Goal: Task Accomplishment & Management: Use online tool/utility

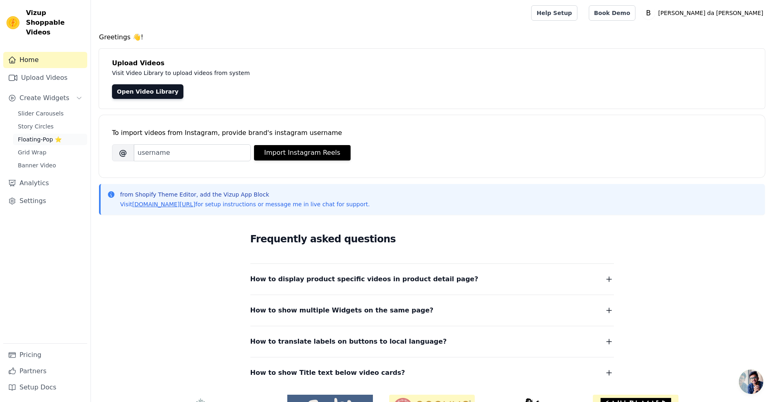
click at [52, 135] on span "Floating-Pop ⭐" at bounding box center [40, 139] width 44 height 8
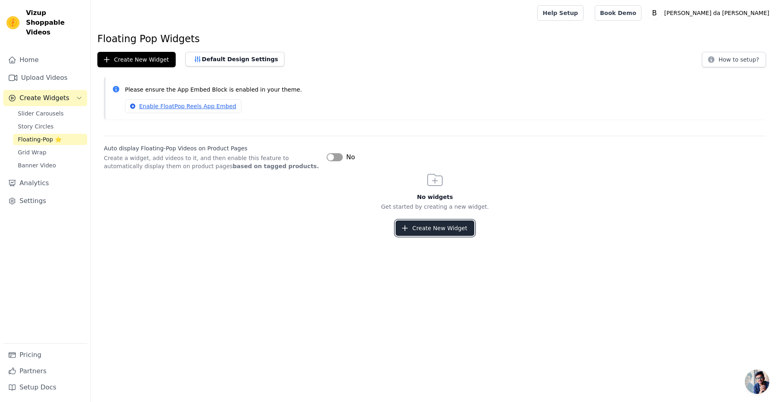
click at [426, 235] on button "Create New Widget" at bounding box center [434, 228] width 78 height 15
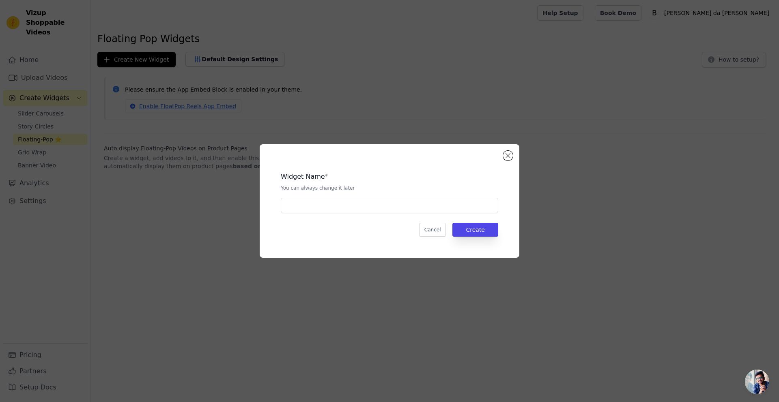
click at [453, 216] on div "Widget Name * You can always change it later Cancel Create" at bounding box center [390, 201] width 234 height 88
click at [455, 213] on div "Widget Name * You can always change it later Cancel Create" at bounding box center [390, 201] width 234 height 88
click at [455, 211] on input "text" at bounding box center [389, 205] width 217 height 15
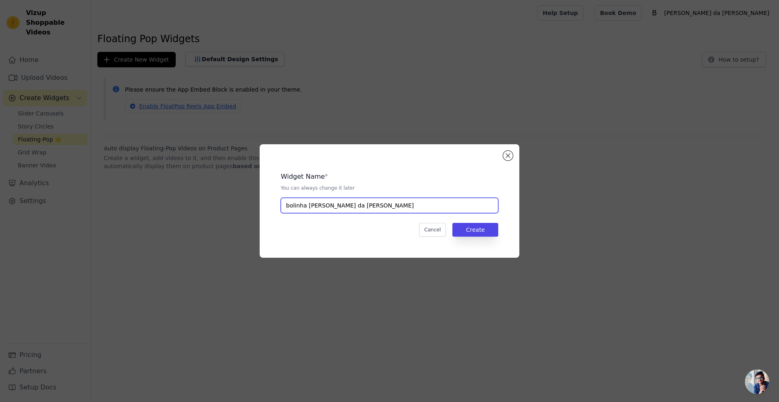
type input "bolinha [PERSON_NAME] da [PERSON_NAME]"
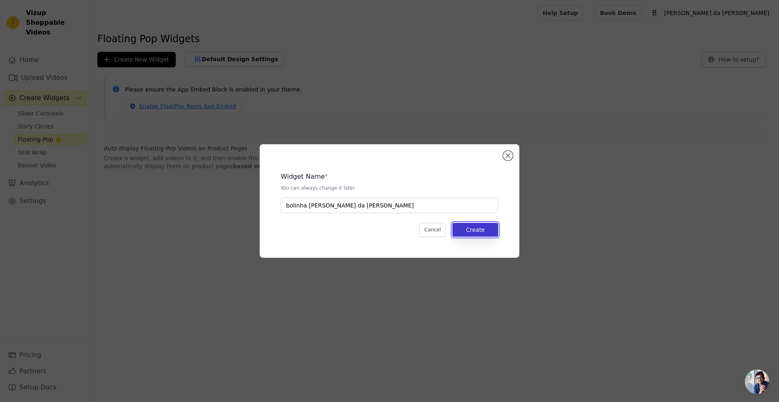
click at [479, 235] on button "Create" at bounding box center [475, 230] width 46 height 14
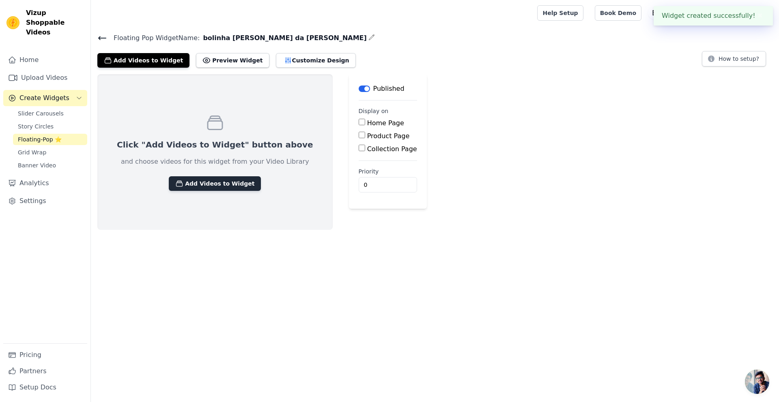
click at [199, 182] on button "Add Videos to Widget" at bounding box center [215, 183] width 92 height 15
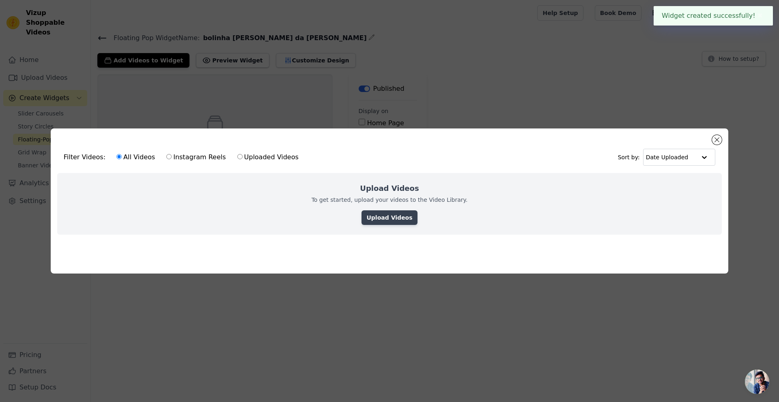
click at [391, 214] on link "Upload Videos" at bounding box center [389, 218] width 56 height 15
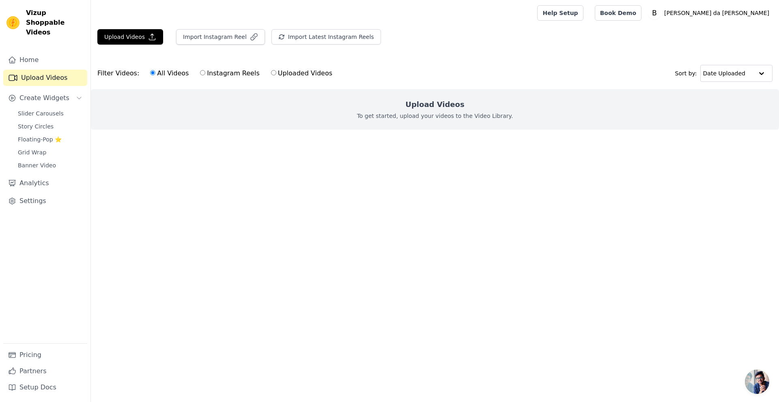
click at [277, 71] on label "Uploaded Videos" at bounding box center [302, 73] width 62 height 11
click at [276, 71] on input "Uploaded Videos" at bounding box center [273, 72] width 5 height 5
radio input "true"
click at [125, 39] on button "Upload Videos" at bounding box center [130, 36] width 66 height 15
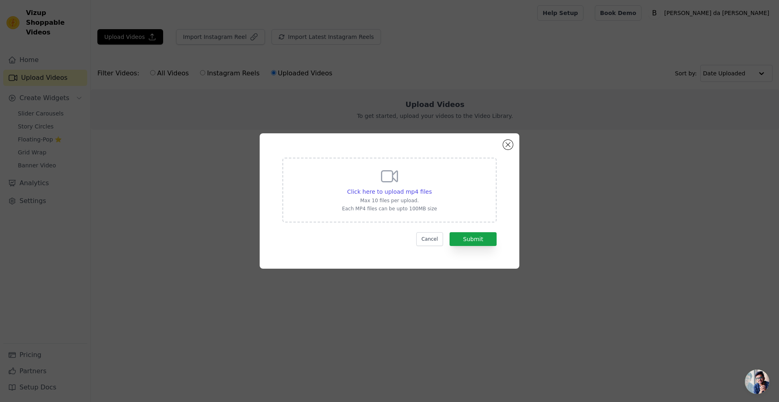
click at [348, 207] on p "Each MP4 files can be upto 100MB size" at bounding box center [389, 209] width 95 height 6
click at [431, 188] on input "Click here to upload mp4 files Max 10 files per upload. Each MP4 files can be u…" at bounding box center [431, 187] width 0 height 0
click at [418, 189] on span "Click here to upload mp4 files" at bounding box center [389, 192] width 85 height 6
click at [431, 188] on input "Click here to upload mp4 files Max 10 files per upload. Each MP4 files can be u…" at bounding box center [431, 187] width 0 height 0
click at [379, 175] on div "Click here to upload mp4 files Max 10 files per upload. Each MP4 files can be u…" at bounding box center [389, 189] width 95 height 45
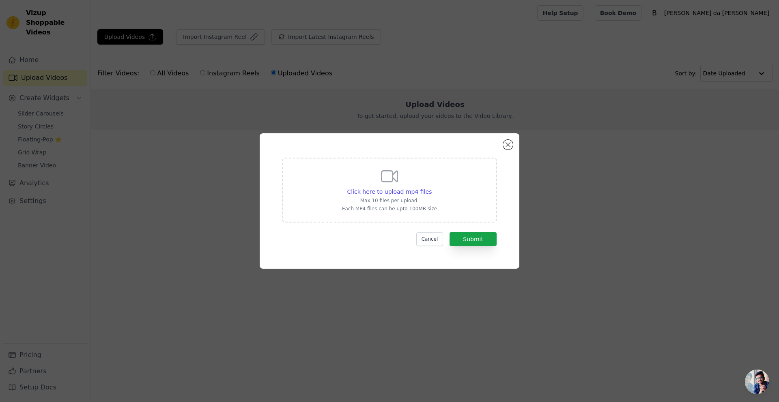
click at [431, 187] on input "Click here to upload mp4 files Max 10 files per upload. Each MP4 files can be u…" at bounding box center [431, 187] width 0 height 0
type input "C:\fakepath\a048a196fcef47ce8e05d580f69179de.mp4"
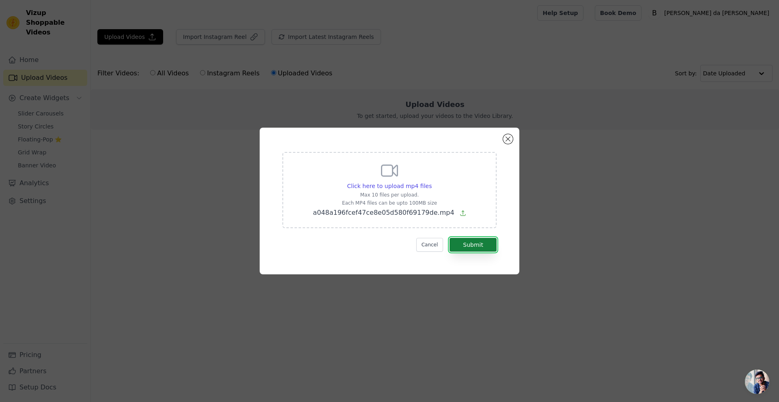
click at [475, 242] on button "Submit" at bounding box center [472, 245] width 47 height 14
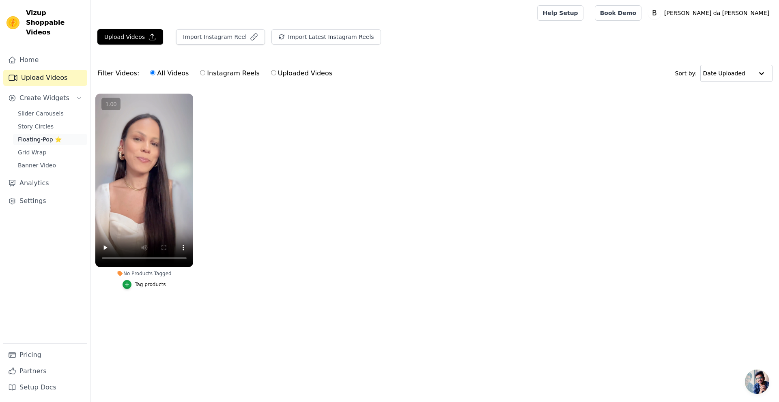
click at [42, 135] on span "Floating-Pop ⭐" at bounding box center [40, 139] width 44 height 8
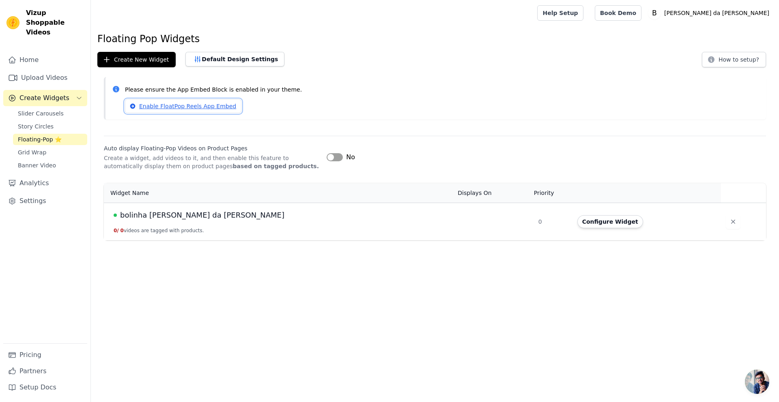
click at [167, 110] on link "Enable FloatPop Reels App Embed" at bounding box center [183, 106] width 116 height 14
click at [335, 162] on div "Auto display Floating-Pop Videos on Product Pages Create a widget, add videos t…" at bounding box center [435, 153] width 662 height 34
click at [335, 161] on div "No" at bounding box center [341, 158] width 28 height 10
click at [334, 161] on button "Label" at bounding box center [335, 157] width 16 height 8
click at [577, 222] on button "Configure Widget" at bounding box center [610, 221] width 66 height 13
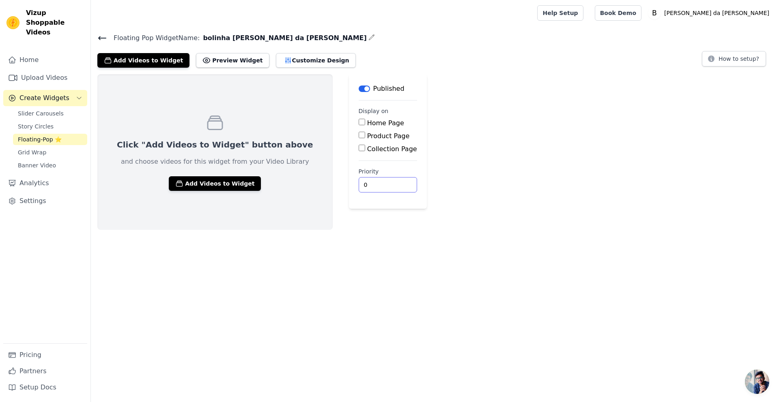
click at [359, 189] on input "0" at bounding box center [388, 184] width 58 height 15
drag, startPoint x: 357, startPoint y: 182, endPoint x: 329, endPoint y: 183, distance: 28.4
click at [349, 183] on main "Label Published Display on Home Page Product Page Collection Page Priority 0" at bounding box center [388, 141] width 78 height 135
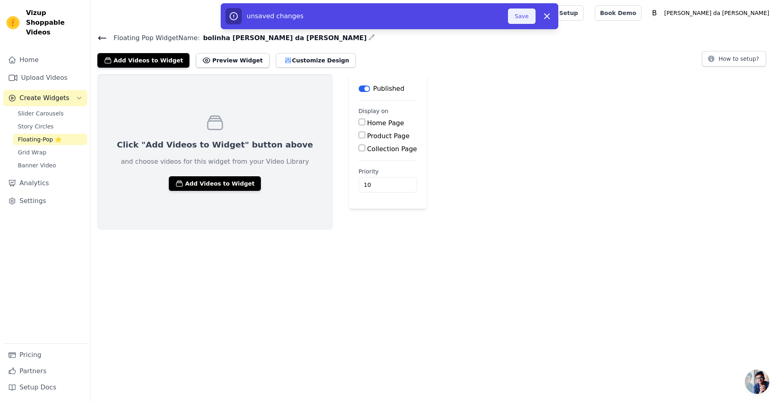
click at [521, 19] on button "Save" at bounding box center [522, 16] width 28 height 15
click at [526, 19] on button "Save" at bounding box center [522, 16] width 28 height 15
click at [525, 17] on button "Save" at bounding box center [522, 16] width 28 height 15
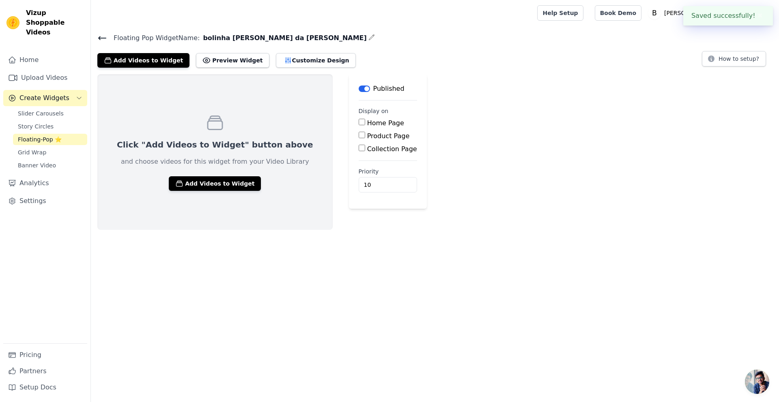
click at [193, 191] on div "Click "Add Videos to Widget" button above and choose videos for this widget fro…" at bounding box center [214, 152] width 235 height 156
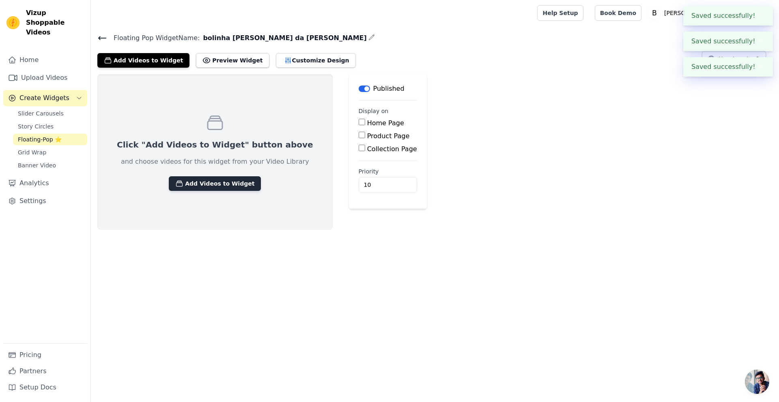
click at [197, 186] on button "Add Videos to Widget" at bounding box center [215, 183] width 92 height 15
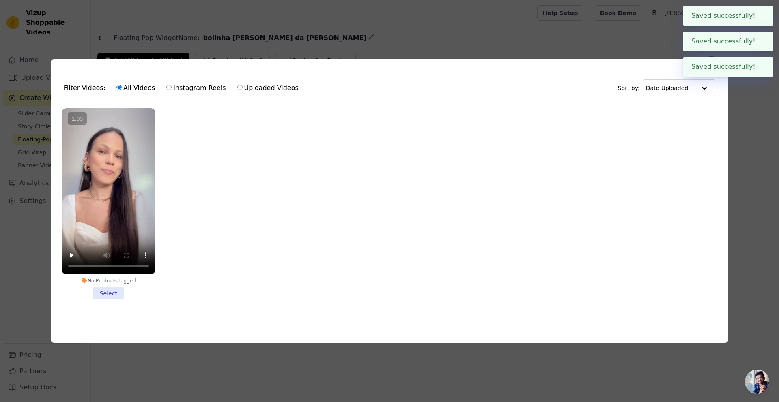
click at [143, 206] on div at bounding box center [109, 191] width 94 height 167
click at [0, 0] on input "No Products Tagged Select" at bounding box center [0, 0] width 0 height 0
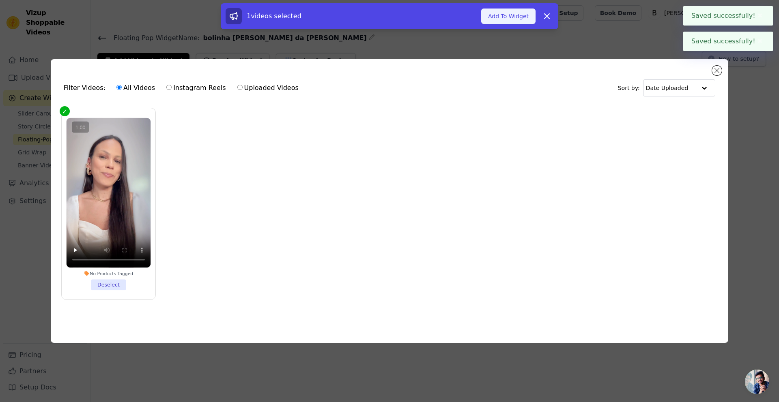
click at [507, 20] on button "Add To Widget" at bounding box center [508, 16] width 54 height 15
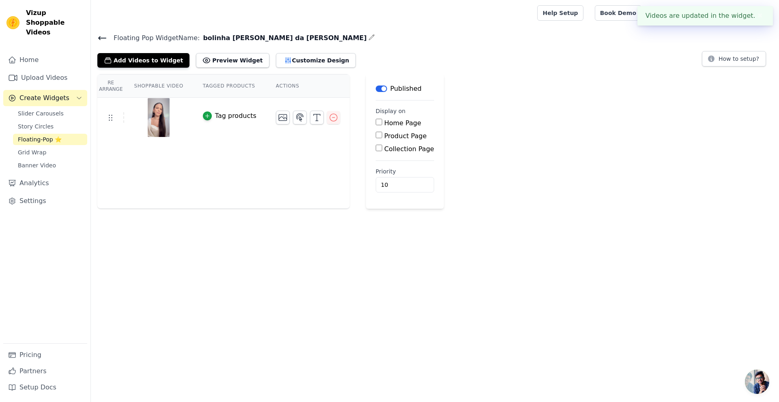
click at [764, 15] on button "✖" at bounding box center [759, 16] width 9 height 10
drag, startPoint x: 390, startPoint y: 187, endPoint x: 369, endPoint y: 187, distance: 21.5
click at [369, 187] on main "Label Published Display on Home Page Product Page Collection Page Priority 10" at bounding box center [405, 141] width 78 height 135
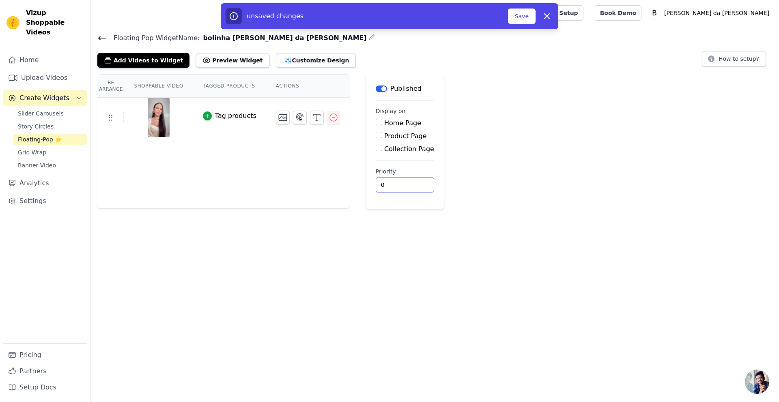
type input "0"
click at [384, 120] on label "Home Page" at bounding box center [402, 123] width 37 height 8
click at [382, 120] on input "Home Page" at bounding box center [379, 122] width 6 height 6
checkbox input "true"
click at [378, 137] on input "Product Page" at bounding box center [379, 135] width 6 height 6
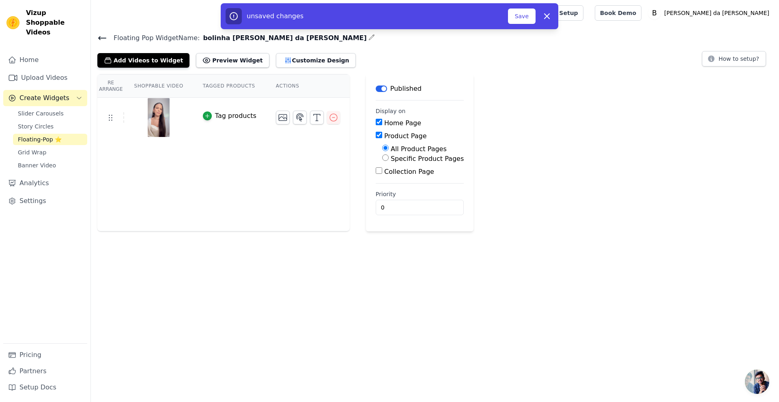
click at [378, 137] on input "Product Page" at bounding box center [379, 135] width 6 height 6
checkbox input "false"
click at [382, 153] on div "Collection Page" at bounding box center [405, 149] width 58 height 10
click at [384, 148] on label "Collection Page" at bounding box center [409, 149] width 50 height 8
click at [382, 148] on input "Collection Page" at bounding box center [379, 148] width 6 height 6
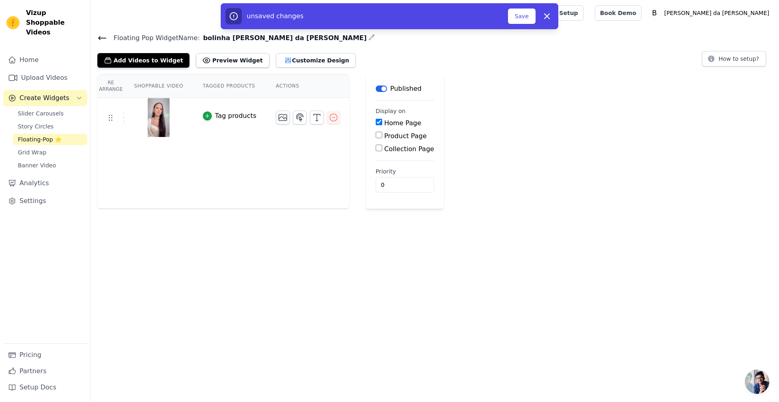
checkbox input "true"
click at [525, 11] on button "Save" at bounding box center [522, 16] width 28 height 15
click at [524, 13] on button "Save" at bounding box center [522, 16] width 28 height 15
click at [521, 19] on button "Save" at bounding box center [522, 16] width 28 height 15
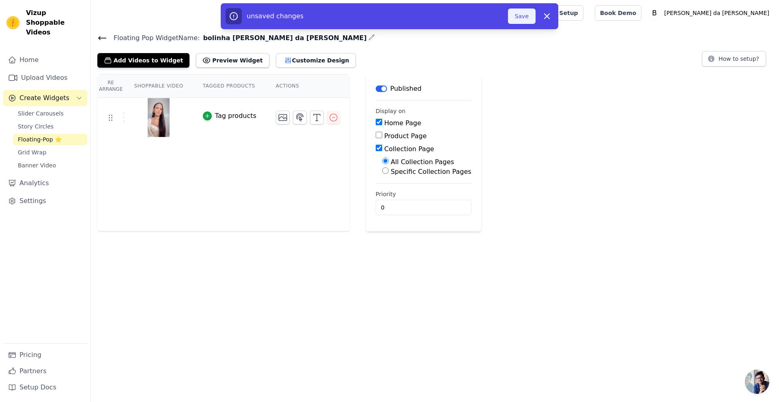
click at [521, 19] on button "Save" at bounding box center [522, 16] width 28 height 15
click at [519, 19] on button "Save" at bounding box center [522, 16] width 28 height 15
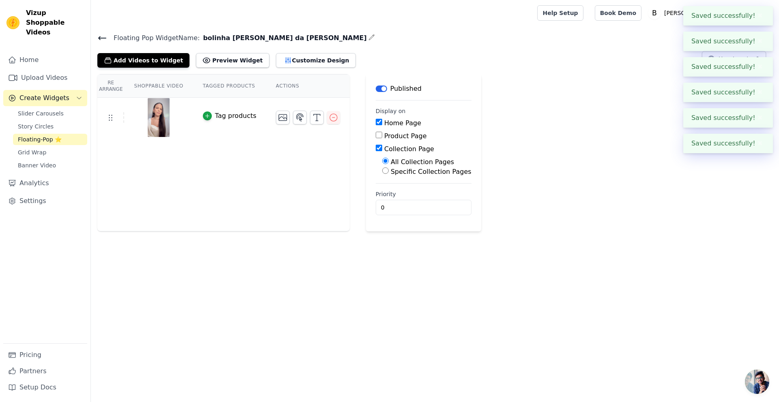
click at [570, 43] on div "Floating Pop Widget Name: bolinha biju da frida Add Videos to Widget Preview Wi…" at bounding box center [435, 49] width 688 height 35
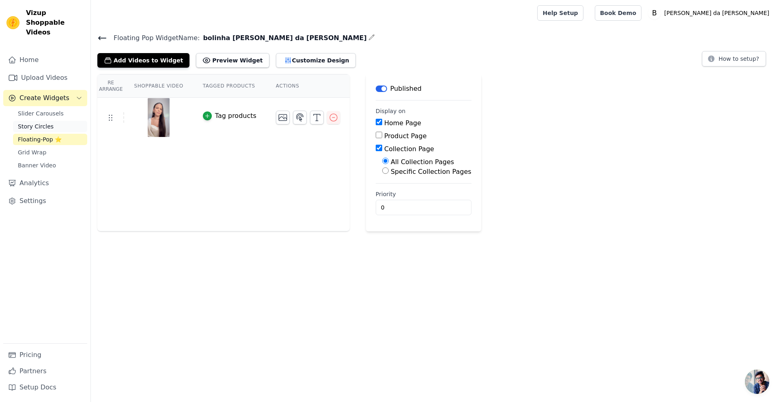
click at [43, 122] on span "Story Circles" at bounding box center [36, 126] width 36 height 8
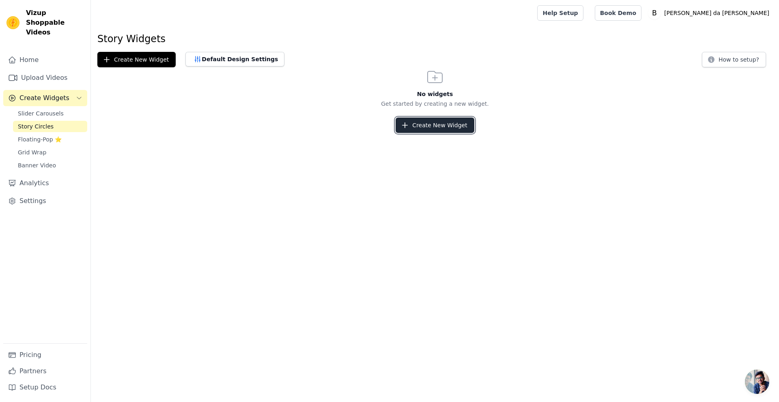
click at [449, 124] on button "Create New Widget" at bounding box center [434, 125] width 78 height 15
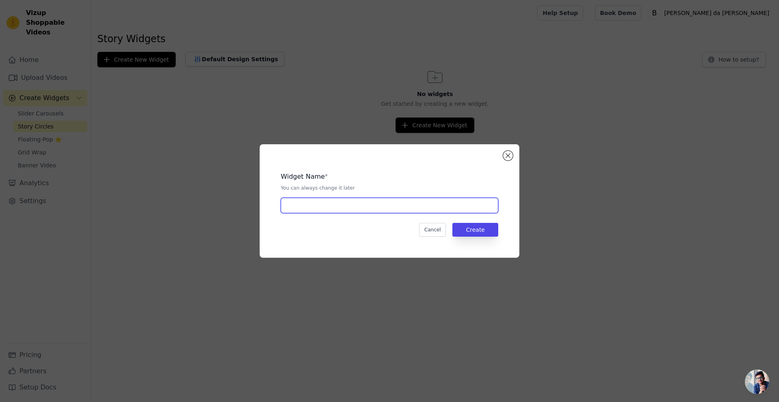
click at [383, 212] on input "text" at bounding box center [389, 205] width 217 height 15
type input "story biju da frida"
click at [479, 237] on div "Widget Name * You can always change it later story biju da frida Cancel Create" at bounding box center [390, 201] width 234 height 88
click at [484, 231] on button "Create" at bounding box center [475, 230] width 46 height 14
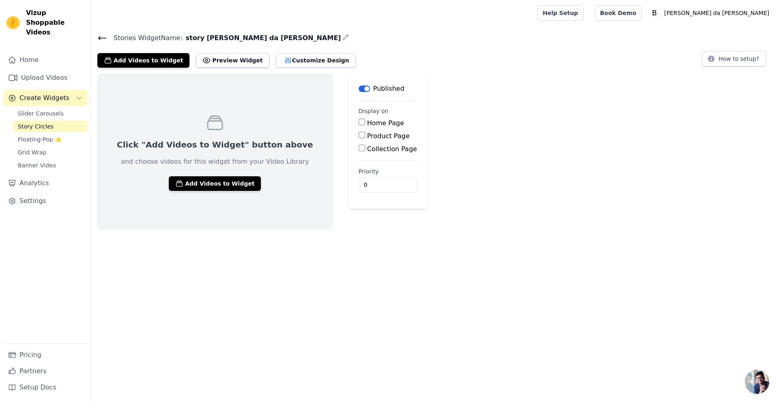
click at [359, 135] on input "Product Page" at bounding box center [362, 135] width 6 height 6
checkbox input "true"
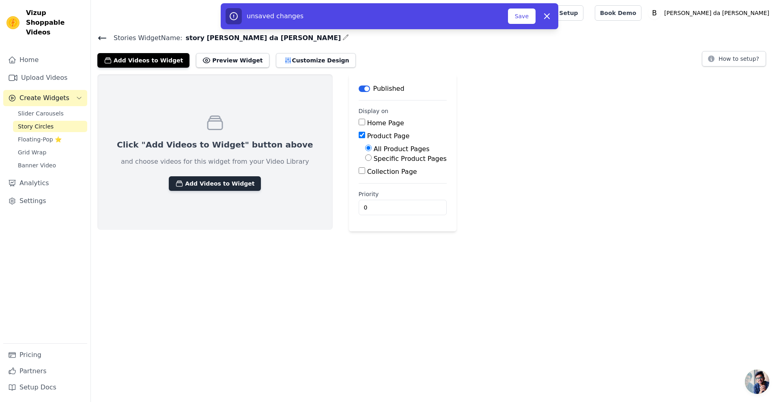
click at [234, 181] on button "Add Videos to Widget" at bounding box center [215, 183] width 92 height 15
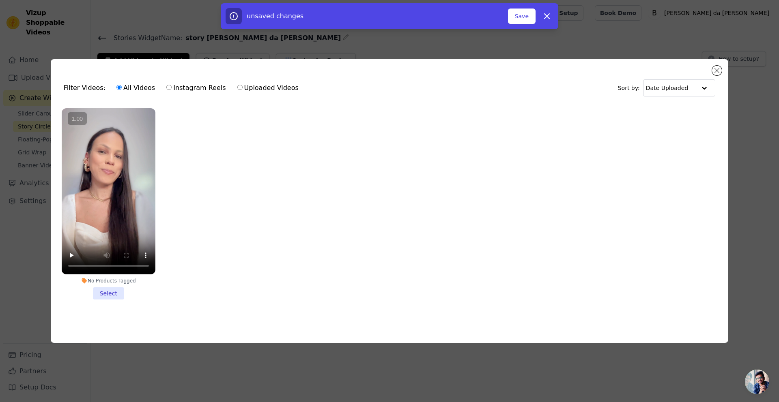
click at [277, 85] on label "Uploaded Videos" at bounding box center [268, 88] width 62 height 11
click at [243, 85] on input "Uploaded Videos" at bounding box center [239, 87] width 5 height 5
radio input "true"
click at [711, 72] on div "Filter Videos: All Videos Instagram Reels Uploaded Videos Sort by: Date Uploaded" at bounding box center [389, 88] width 664 height 32
click at [714, 71] on button "Close modal" at bounding box center [717, 71] width 10 height 10
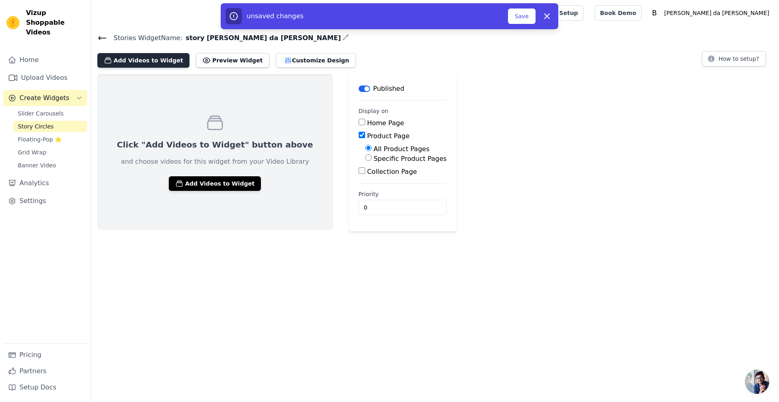
click at [163, 63] on button "Add Videos to Widget" at bounding box center [143, 60] width 92 height 15
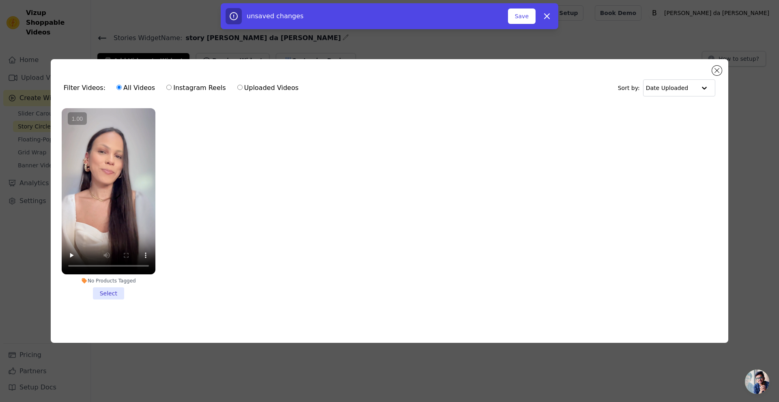
click at [187, 72] on div "Filter Videos: All Videos Instagram Reels Uploaded Videos Sort by: Date Uploaded" at bounding box center [389, 88] width 664 height 32
click at [197, 83] on label "Instagram Reels" at bounding box center [196, 88] width 60 height 11
click at [172, 85] on input "Instagram Reels" at bounding box center [168, 87] width 5 height 5
radio input "true"
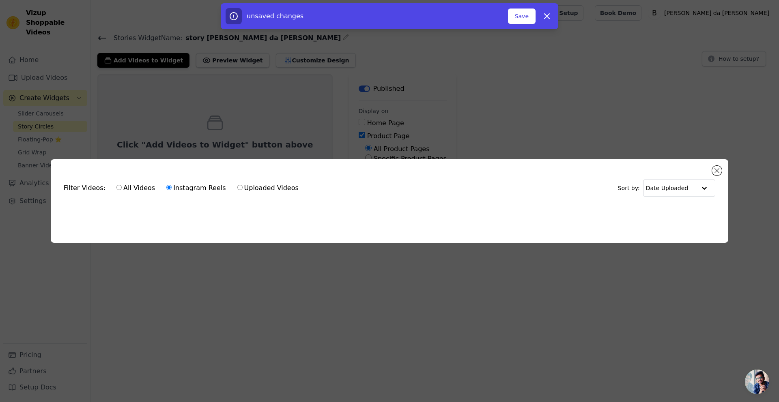
click at [240, 183] on label "Uploaded Videos" at bounding box center [268, 188] width 62 height 11
click at [240, 185] on input "Uploaded Videos" at bounding box center [239, 187] width 5 height 5
radio input "true"
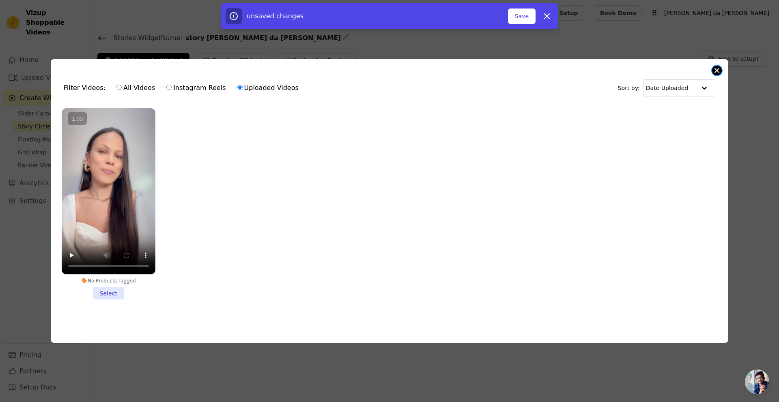
click at [720, 66] on button "Close modal" at bounding box center [717, 71] width 10 height 10
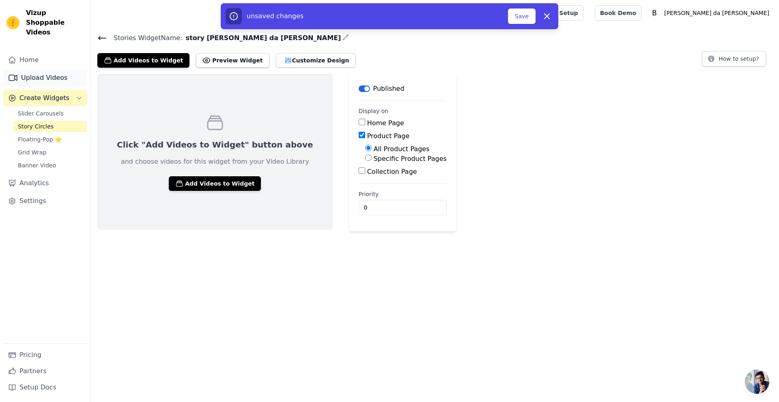
click at [44, 70] on link "Upload Videos" at bounding box center [45, 78] width 84 height 16
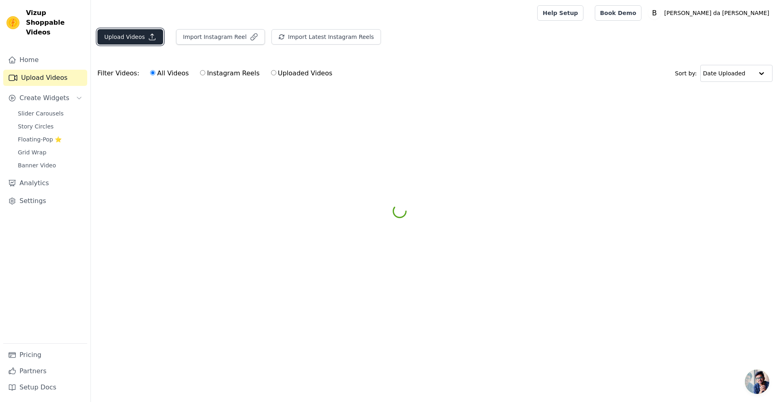
click at [148, 36] on icon "button" at bounding box center [152, 37] width 8 height 8
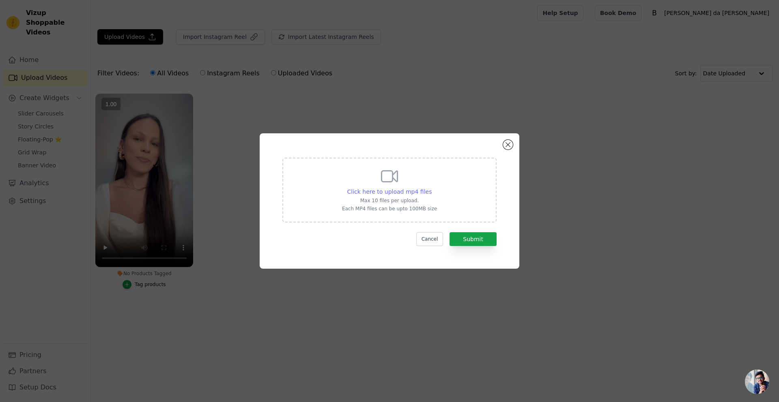
click at [395, 191] on span "Click here to upload mp4 files" at bounding box center [389, 192] width 85 height 6
click at [431, 188] on input "Click here to upload mp4 files Max 10 files per upload. Each MP4 files can be u…" at bounding box center [431, 187] width 0 height 0
click at [377, 189] on span "Click here to upload mp4 files" at bounding box center [389, 192] width 85 height 6
click at [431, 188] on input "Click here to upload mp4 files Max 10 files per upload. Each MP4 files can be u…" at bounding box center [431, 187] width 0 height 0
type input "C:\fakepath\Adobe Express - 49DE7DCB-839F-4B41-B766-5A4E08121D6C.mp4"
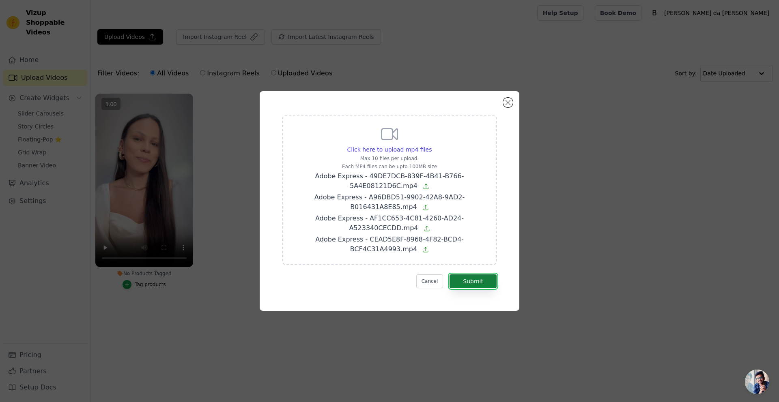
click at [481, 279] on button "Submit" at bounding box center [472, 282] width 47 height 14
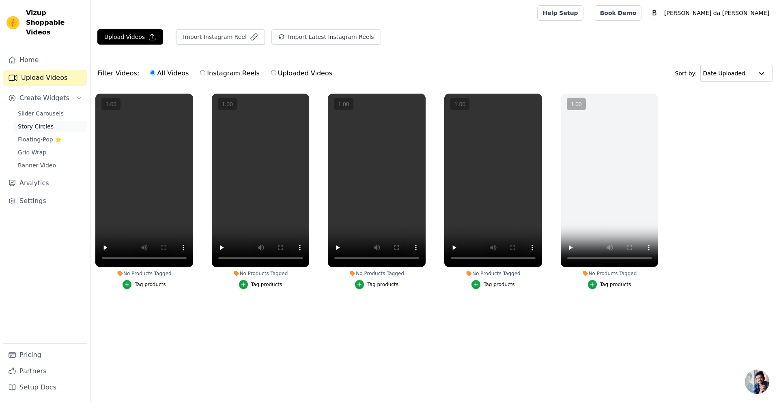
click at [42, 122] on span "Story Circles" at bounding box center [36, 126] width 36 height 8
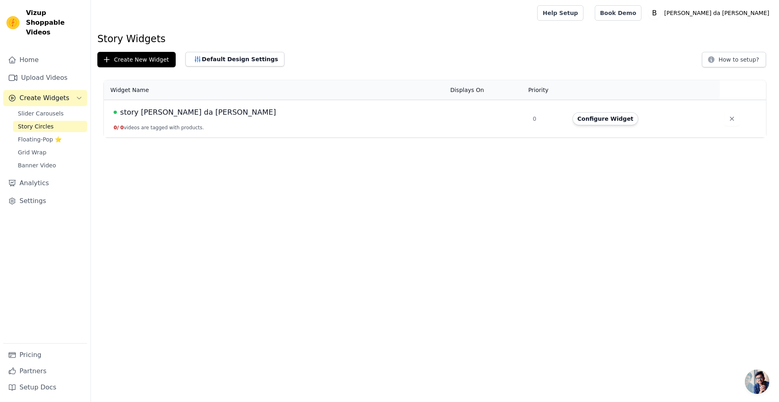
click at [222, 127] on td "story biju da frida 0 / 0 videos are tagged with products." at bounding box center [275, 119] width 342 height 38
click at [572, 120] on button "Configure Widget" at bounding box center [605, 118] width 66 height 13
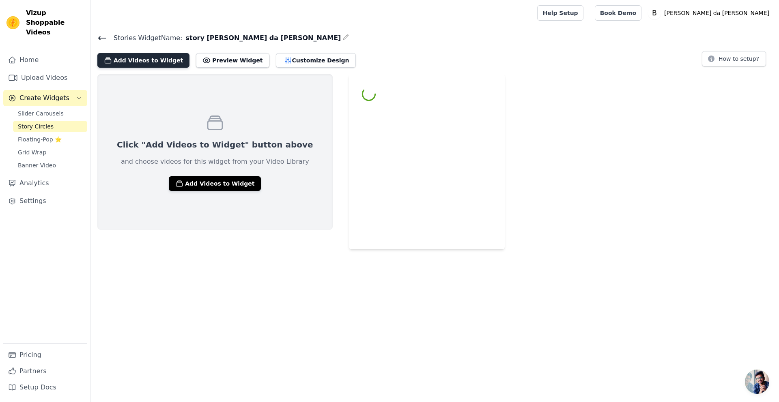
click at [120, 67] on button "Add Videos to Widget" at bounding box center [143, 60] width 92 height 15
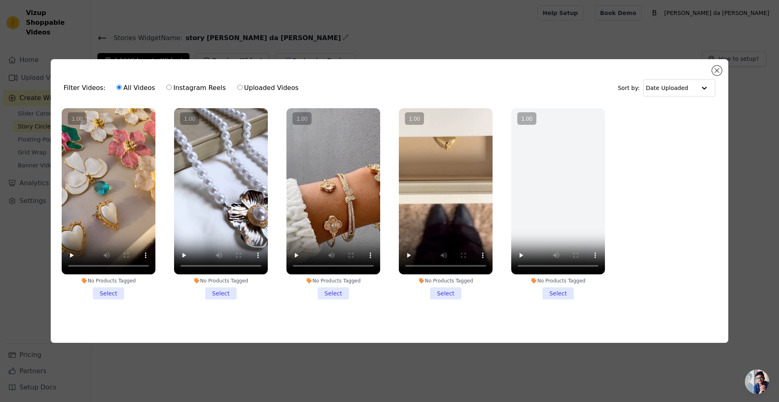
click at [120, 193] on div at bounding box center [109, 191] width 94 height 167
click at [0, 0] on input "No Products Tagged Select" at bounding box center [0, 0] width 0 height 0
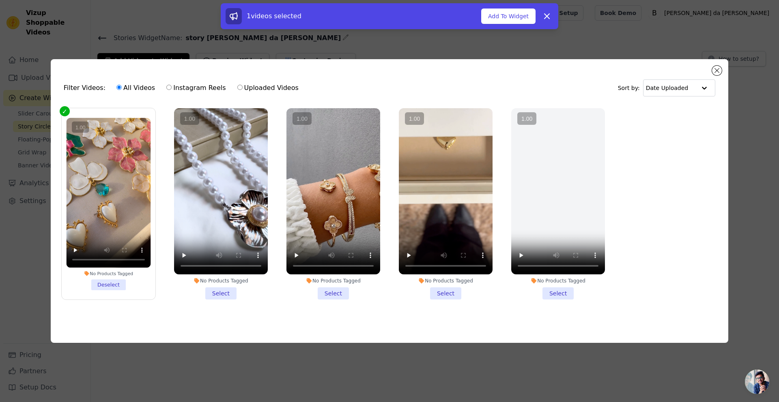
click at [205, 188] on div at bounding box center [221, 191] width 94 height 167
click at [0, 0] on input "No Products Tagged Select" at bounding box center [0, 0] width 0 height 0
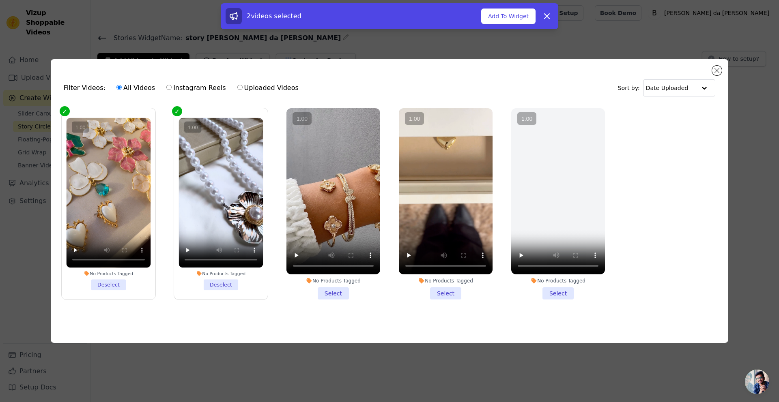
click at [332, 157] on div at bounding box center [333, 191] width 94 height 167
click at [0, 0] on input "No Products Tagged Select" at bounding box center [0, 0] width 0 height 0
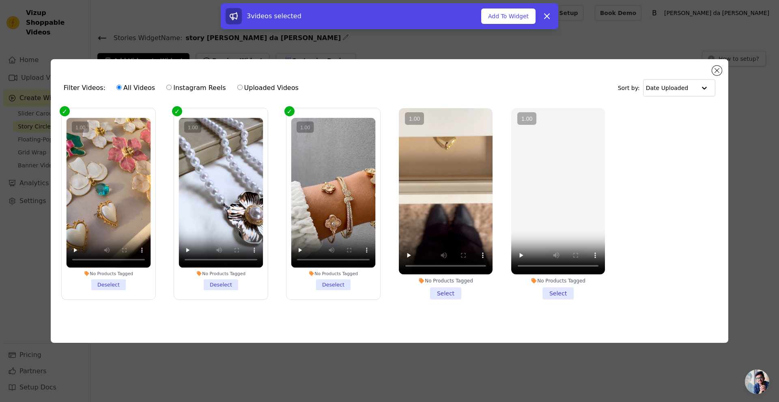
click at [436, 158] on div at bounding box center [446, 191] width 94 height 167
click at [0, 0] on input "No Products Tagged Select" at bounding box center [0, 0] width 0 height 0
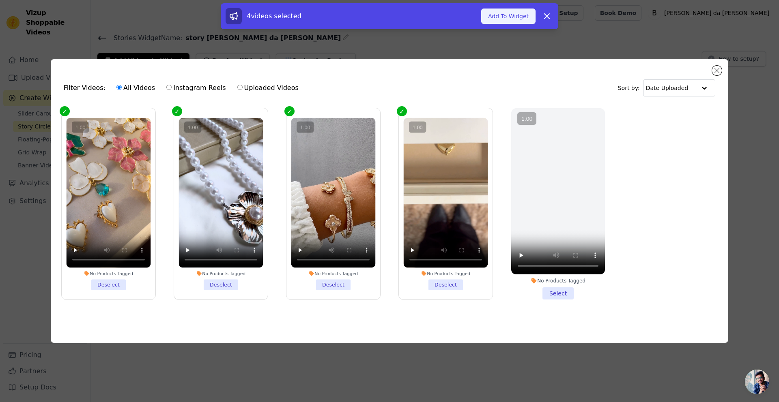
click at [515, 10] on button "Add To Widget" at bounding box center [508, 16] width 54 height 15
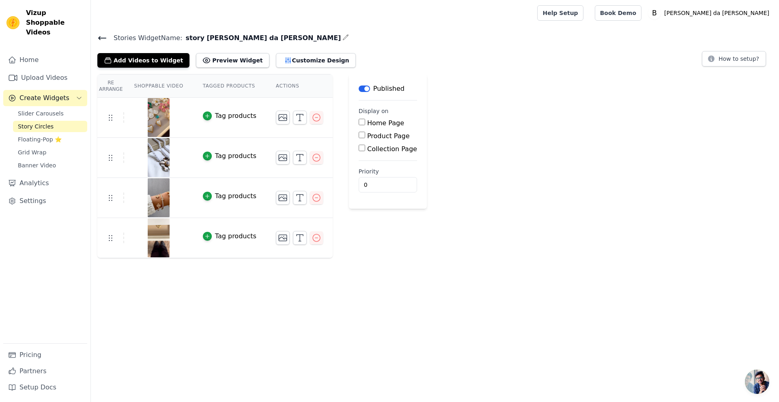
click at [374, 132] on label "Product Page" at bounding box center [388, 136] width 43 height 8
click at [365, 132] on input "Product Page" at bounding box center [362, 135] width 6 height 6
checkbox input "true"
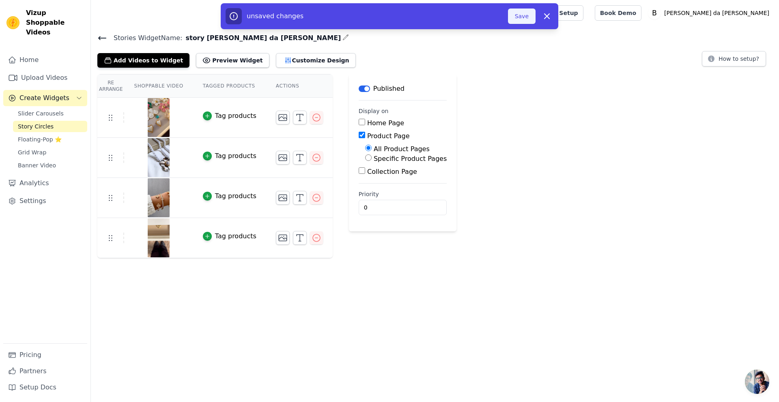
click at [521, 16] on button "Save" at bounding box center [522, 16] width 28 height 15
click at [512, 19] on button "Save" at bounding box center [522, 16] width 28 height 15
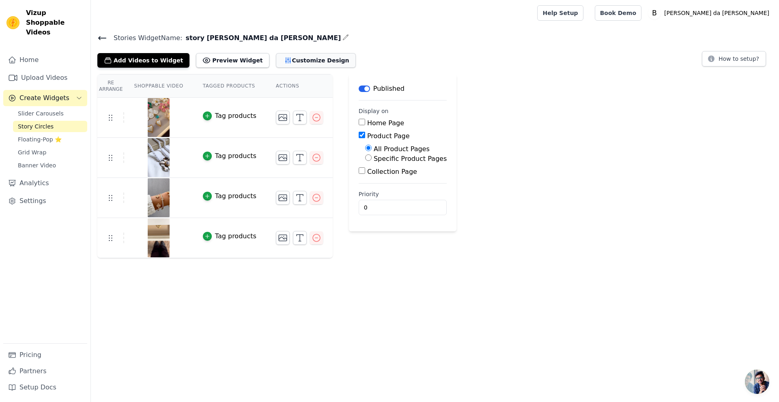
click at [280, 59] on button "Customize Design" at bounding box center [316, 60] width 80 height 15
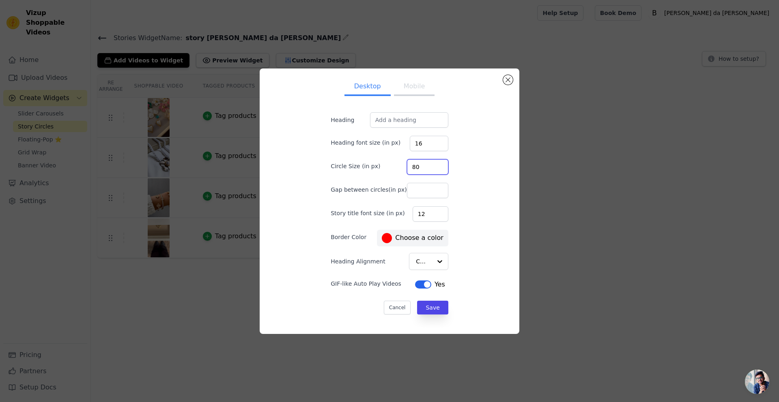
drag, startPoint x: 425, startPoint y: 168, endPoint x: 406, endPoint y: 164, distance: 18.6
click at [407, 164] on input "80" at bounding box center [427, 166] width 41 height 15
type input "100"
click at [393, 238] on label "#ff0000 Choose a color" at bounding box center [412, 238] width 61 height 10
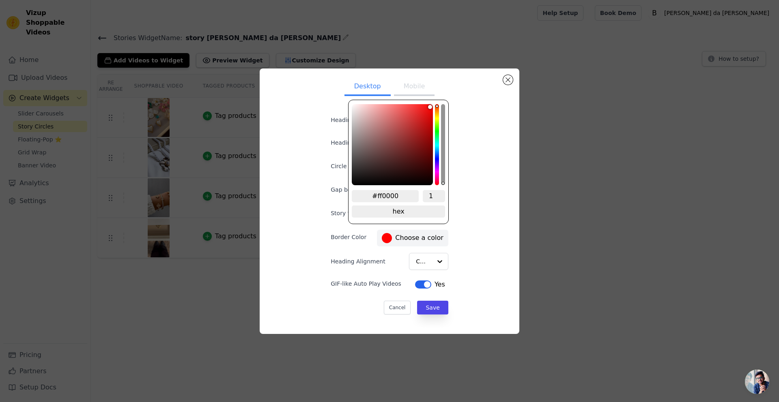
type input "#cd5353"
type input "#cd5151"
type input "#ae5454"
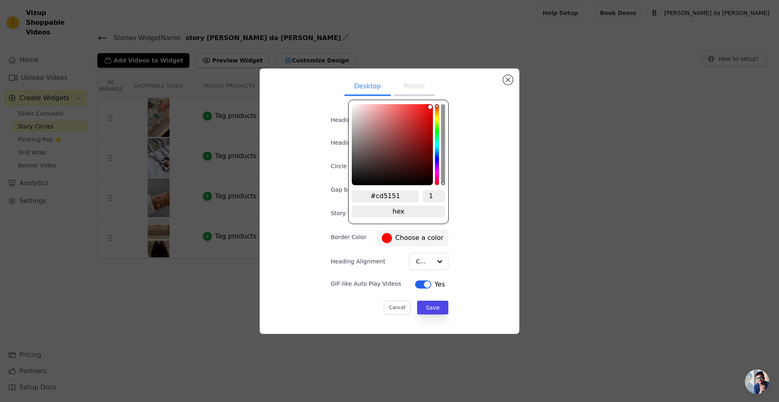
type input "#ae5454"
type input "#885757"
type input "#5b4f4f"
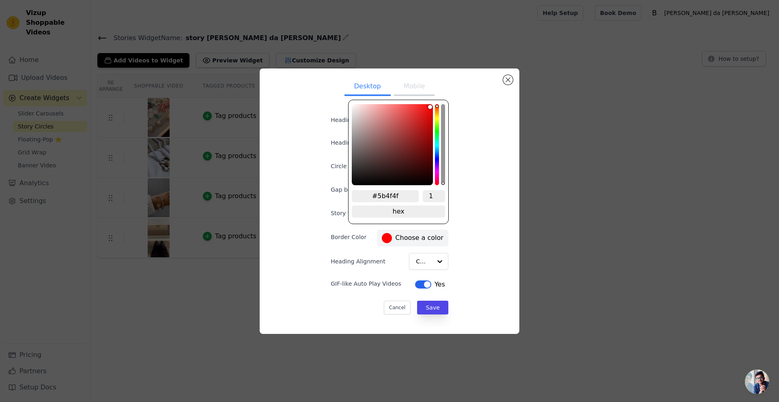
type input "#1f1f1f"
type input "#000000"
drag, startPoint x: 400, startPoint y: 120, endPoint x: 266, endPoint y: 229, distance: 172.4
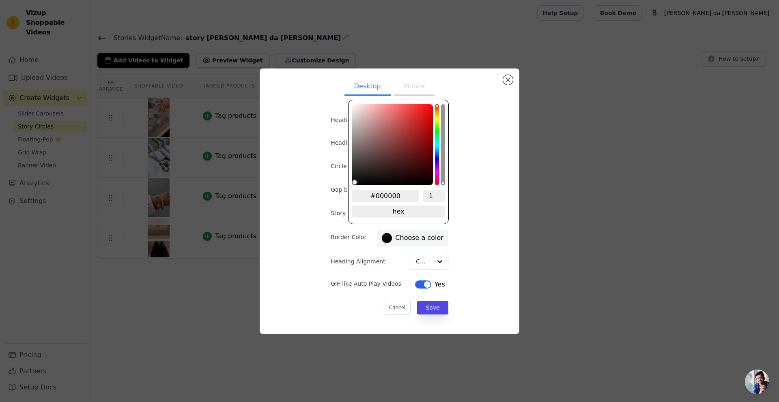
click at [266, 229] on div "Desktop Mobile Heading Heading font size (in px) 16 Circle Size (in px) 100 Gap…" at bounding box center [389, 201] width 247 height 253
type input "100"
click at [414, 212] on span "change to rgb" at bounding box center [398, 212] width 93 height 12
click at [401, 211] on span "change to hsv" at bounding box center [398, 212] width 93 height 12
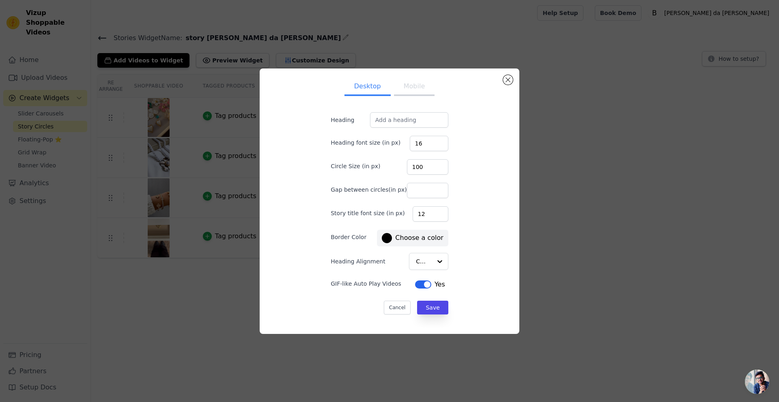
click at [491, 231] on div "Desktop Mobile Heading Heading font size (in px) 16 Circle Size (in px) 100 Gap…" at bounding box center [389, 201] width 247 height 253
click at [432, 308] on button "Save" at bounding box center [432, 308] width 31 height 14
